Goal: Use online tool/utility: Use online tool/utility

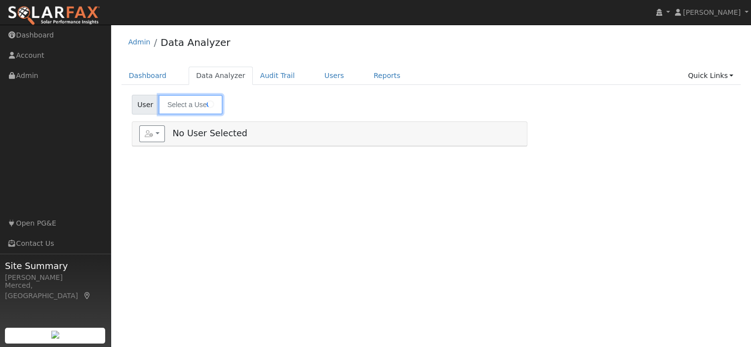
type input "[PERSON_NAME]"
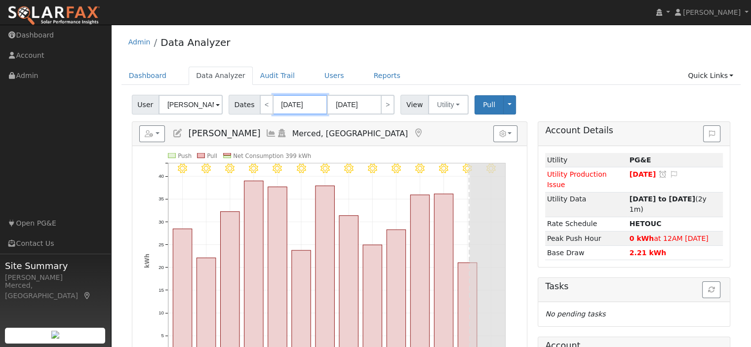
click at [290, 100] on input "[DATE]" at bounding box center [300, 105] width 54 height 20
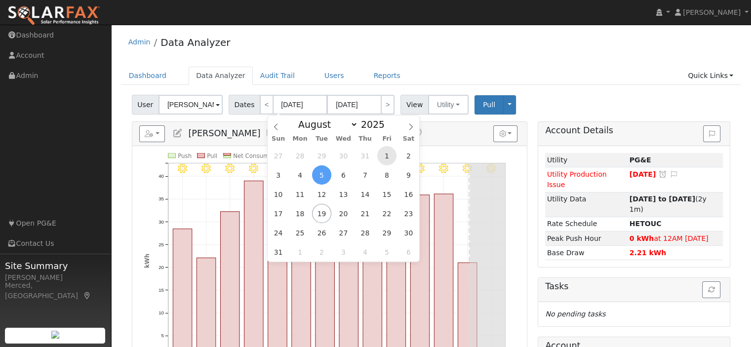
click at [386, 160] on span "1" at bounding box center [386, 155] width 19 height 19
type input "[DATE]"
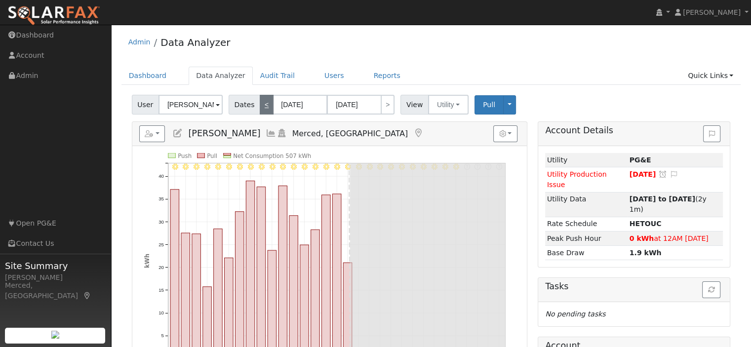
click at [261, 104] on link "<" at bounding box center [267, 105] width 14 height 20
type input "[DATE]"
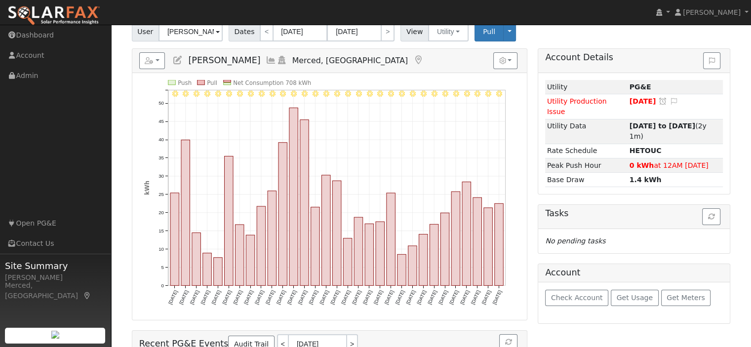
scroll to position [49, 0]
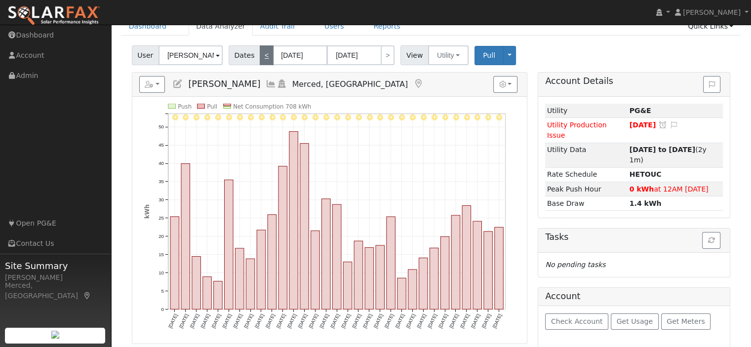
click at [262, 56] on link "<" at bounding box center [267, 55] width 14 height 20
type input "[DATE]"
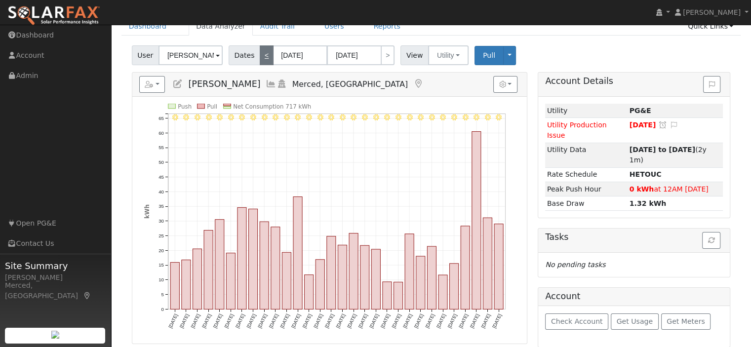
click at [261, 57] on link "<" at bounding box center [267, 55] width 14 height 20
type input "[DATE]"
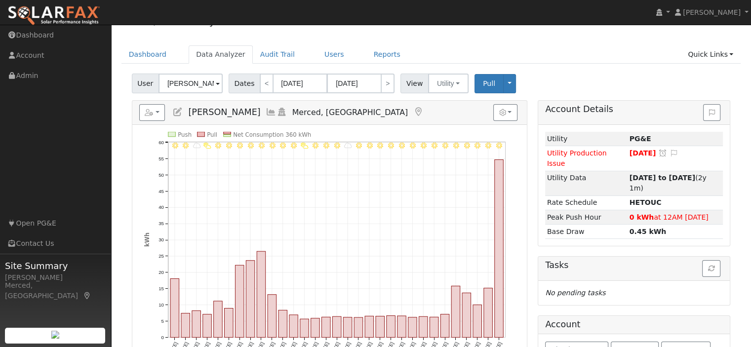
scroll to position [0, 0]
